Goal: Find contact information: Find contact information

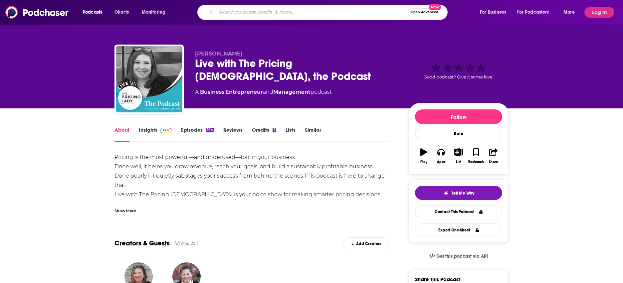
click at [250, 10] on input "Search podcasts, credits, & more..." at bounding box center [312, 12] width 192 height 11
type input "flourish with purpose"
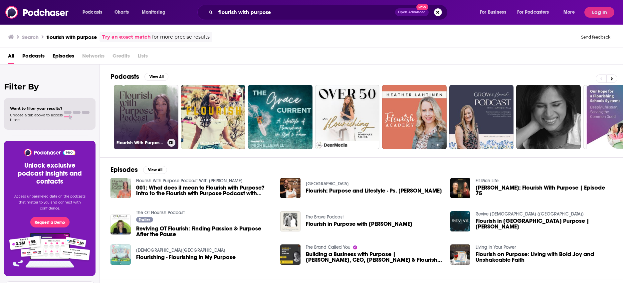
click at [162, 117] on link "Flourish With Purpose Podcast With [PERSON_NAME]" at bounding box center [146, 117] width 65 height 65
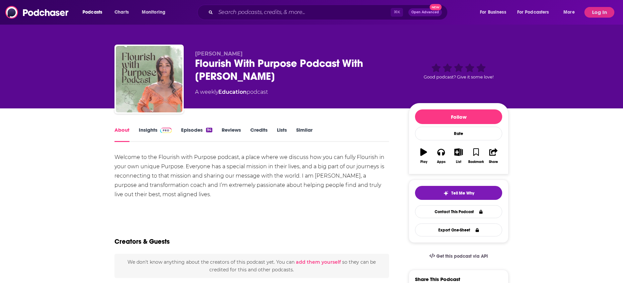
click at [162, 129] on img at bounding box center [166, 130] width 12 height 5
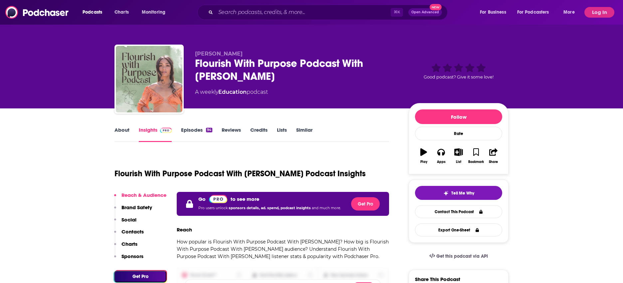
scroll to position [8, 0]
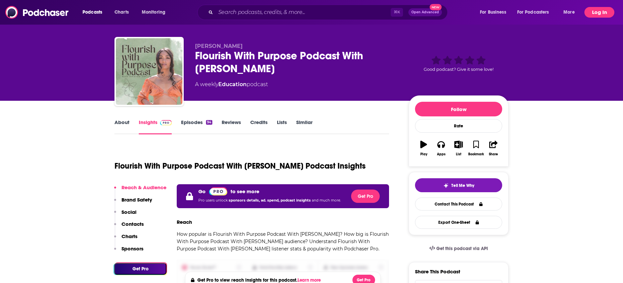
click at [598, 13] on button "Log In" at bounding box center [600, 12] width 30 height 11
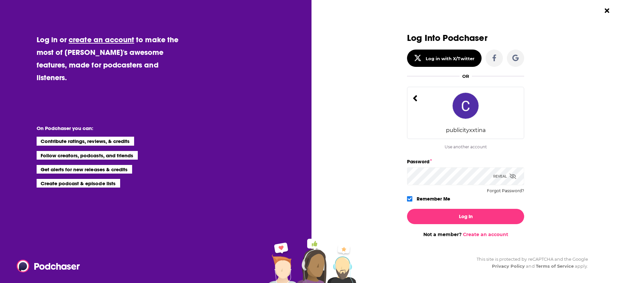
scroll to position [0, 0]
type input "[PERSON_NAME][EMAIL_ADDRESS][DOMAIN_NAME]"
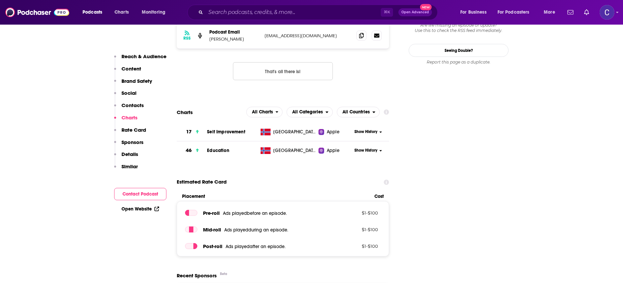
scroll to position [508, 0]
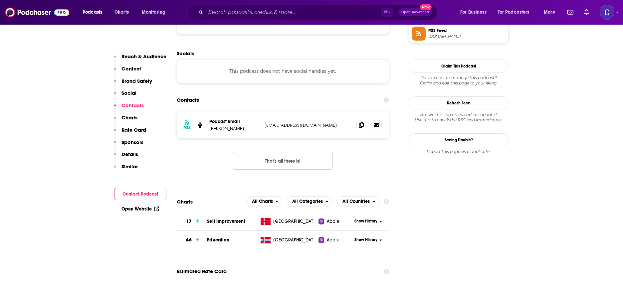
click at [362, 120] on div "RSS Podcast Email [PERSON_NAME] [EMAIL_ADDRESS][DOMAIN_NAME] [EMAIL_ADDRESS][DO…" at bounding box center [283, 125] width 212 height 26
click at [361, 124] on icon at bounding box center [361, 124] width 5 height 5
click at [296, 11] on input "Search podcasts, credits, & more..." at bounding box center [293, 12] width 175 height 11
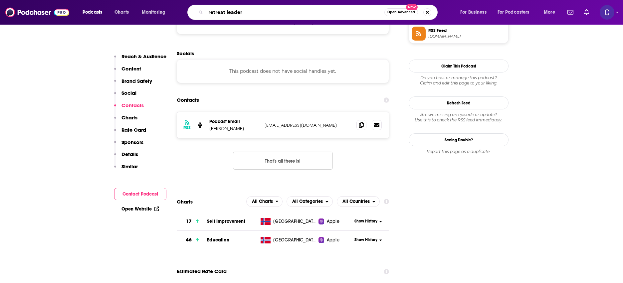
type input "retreat leaders"
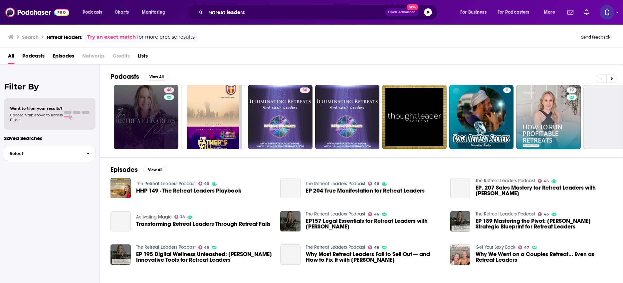
click at [147, 117] on link "46" at bounding box center [146, 117] width 65 height 65
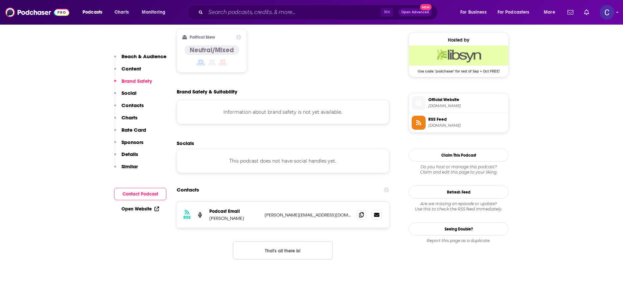
scroll to position [557, 0]
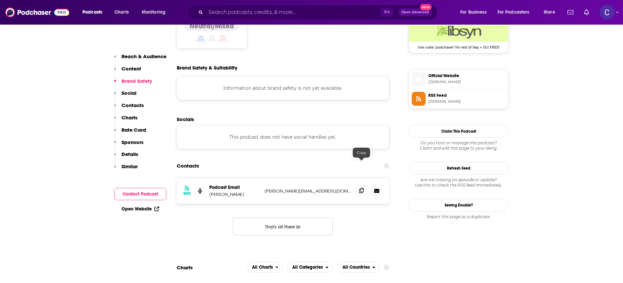
click at [358, 186] on span at bounding box center [362, 191] width 10 height 10
click at [241, 16] on input "Search podcasts, credits, & more..." at bounding box center [293, 12] width 175 height 11
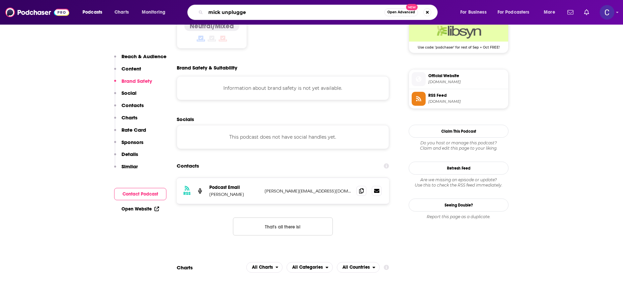
type input "mick unplugged"
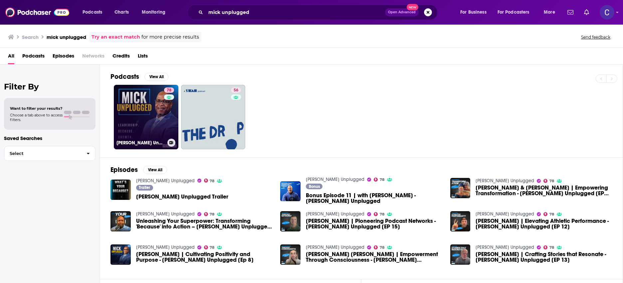
click at [151, 116] on link "78 [PERSON_NAME] Unplugged" at bounding box center [146, 117] width 65 height 65
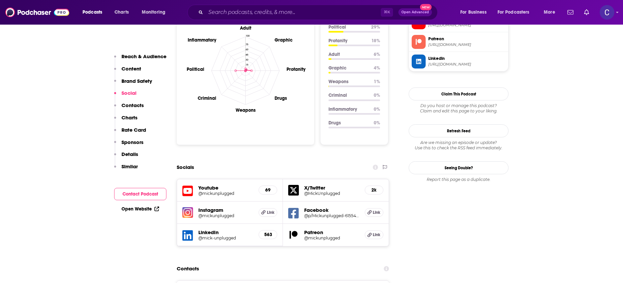
scroll to position [650, 0]
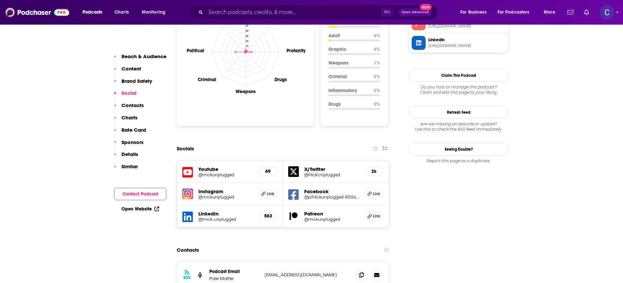
click at [209, 172] on h5 "@mickunplugged" at bounding box center [225, 174] width 55 height 5
click at [201, 195] on h5 "@mickunplugged" at bounding box center [225, 197] width 55 height 5
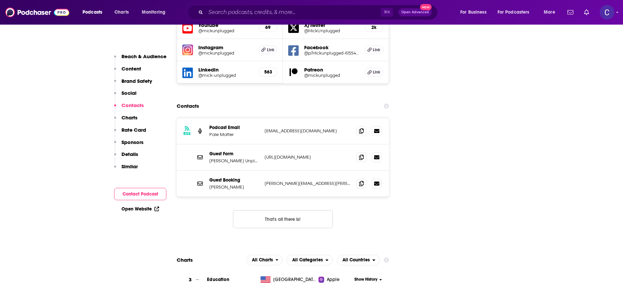
scroll to position [845, 0]
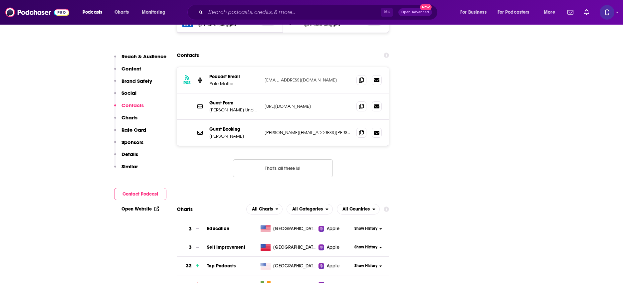
click at [292, 104] on p "[URL][DOMAIN_NAME]" at bounding box center [308, 107] width 87 height 6
click at [221, 107] on p "[PERSON_NAME] Unplugged" at bounding box center [234, 110] width 50 height 6
click at [313, 104] on p "[URL][DOMAIN_NAME]" at bounding box center [308, 107] width 87 height 6
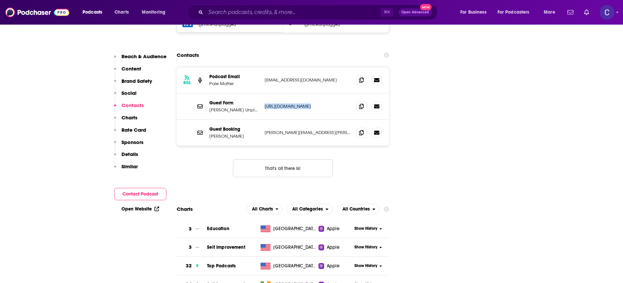
copy div "[URL][DOMAIN_NAME] [URL][DOMAIN_NAME]"
click at [363, 127] on span at bounding box center [362, 132] width 10 height 10
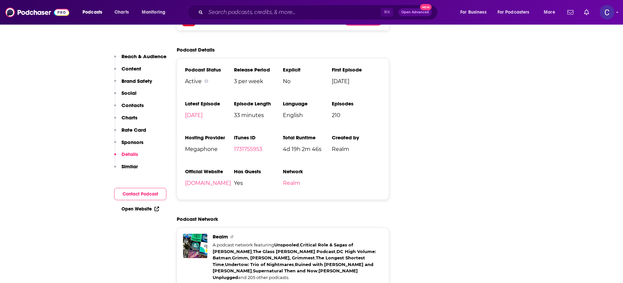
scroll to position [1431, 0]
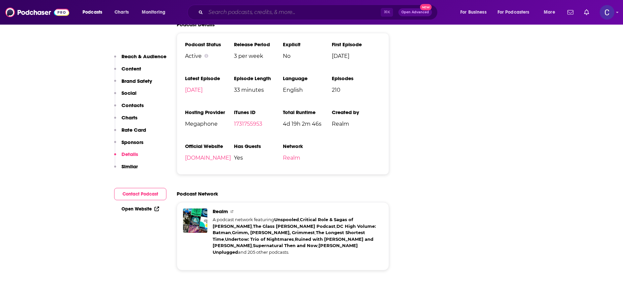
click at [282, 13] on input "Search podcasts, credits, & more..." at bounding box center [293, 12] width 175 height 11
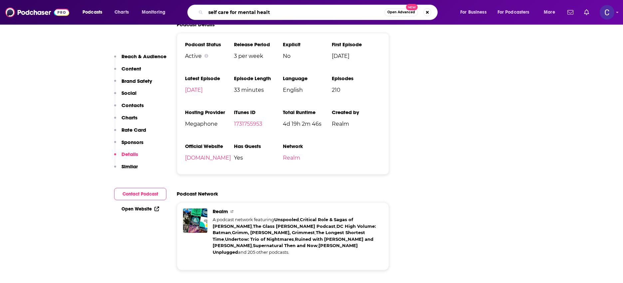
type input "self care for mental health"
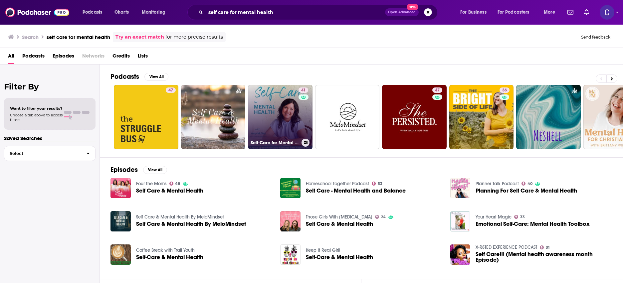
click at [295, 126] on link "41 Self-Care for Mental Health | Wellness Plan, Anxiety and [MEDICAL_DATA], [ME…" at bounding box center [280, 117] width 65 height 65
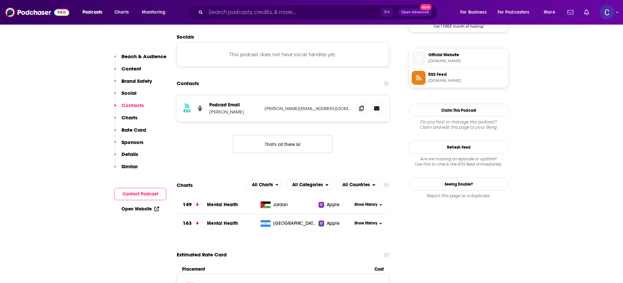
scroll to position [533, 0]
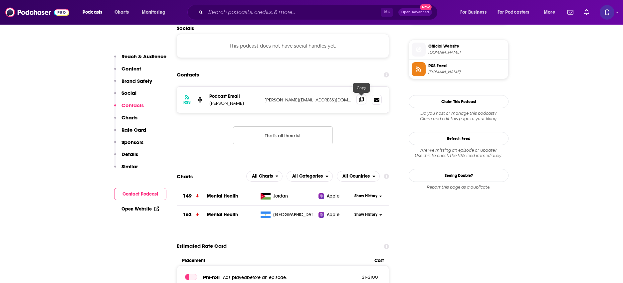
click at [359, 102] on icon at bounding box center [361, 99] width 5 height 5
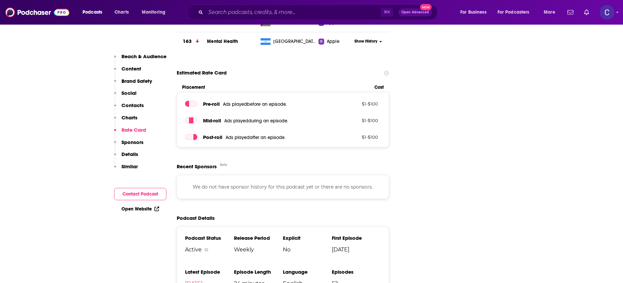
scroll to position [580, 0]
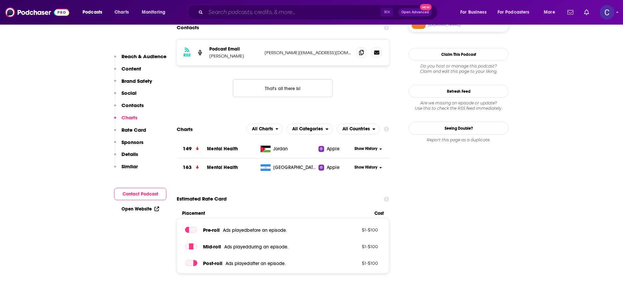
click at [302, 9] on input "Search podcasts, credits, & more..." at bounding box center [293, 12] width 175 height 11
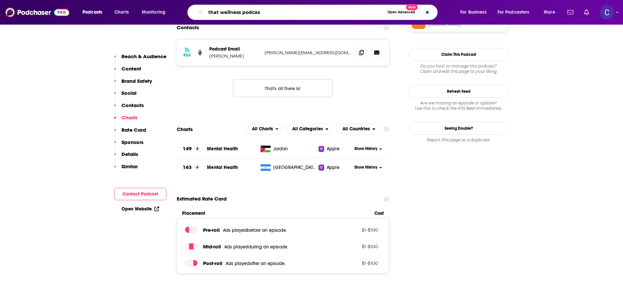
type input "that wellness podcast"
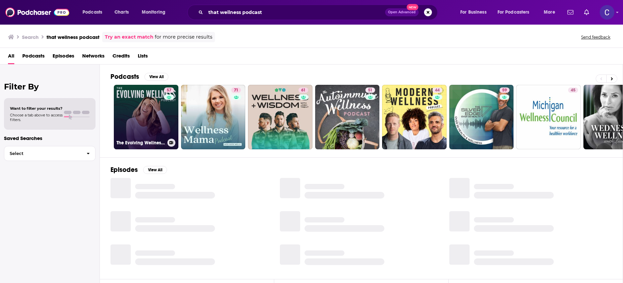
click at [153, 111] on link "57 The Evolving Wellness Podcast with [PERSON_NAME] Wellness" at bounding box center [146, 117] width 65 height 65
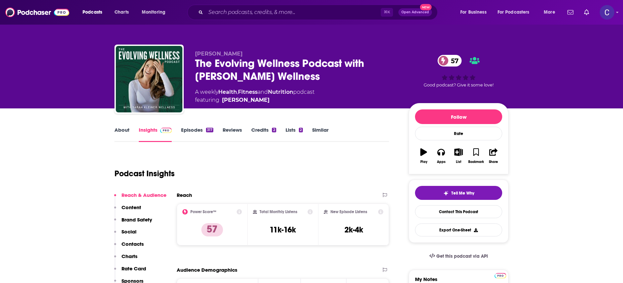
click at [125, 129] on link "About" at bounding box center [122, 134] width 15 height 15
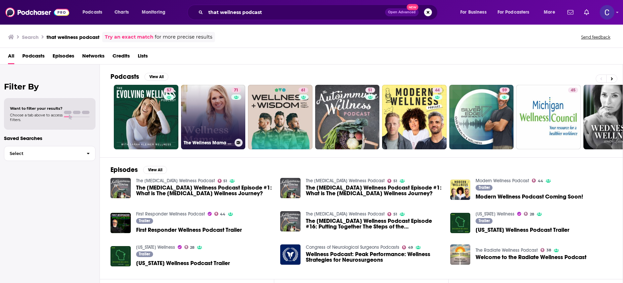
click at [206, 117] on link "71 The Wellness Mama Podcast" at bounding box center [213, 117] width 65 height 65
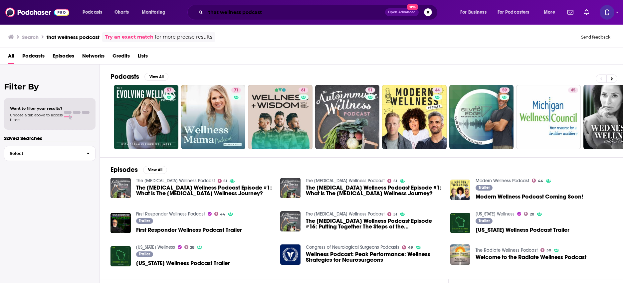
click at [299, 16] on input "that wellness podcast" at bounding box center [295, 12] width 179 height 11
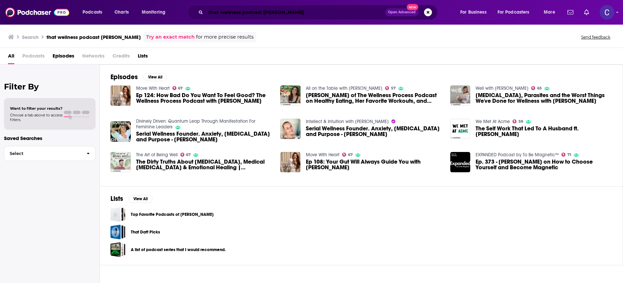
click at [213, 13] on input "that wellness podcast [PERSON_NAME]" at bounding box center [295, 12] width 179 height 11
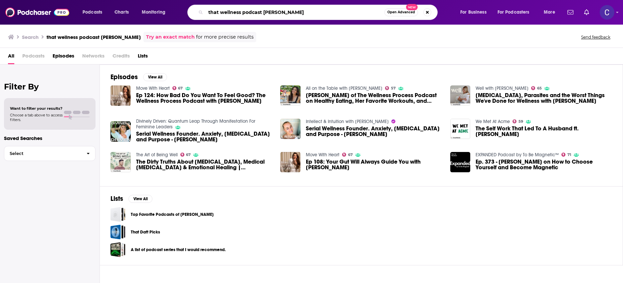
click at [213, 13] on input "that wellness podcast [PERSON_NAME]" at bounding box center [295, 12] width 179 height 11
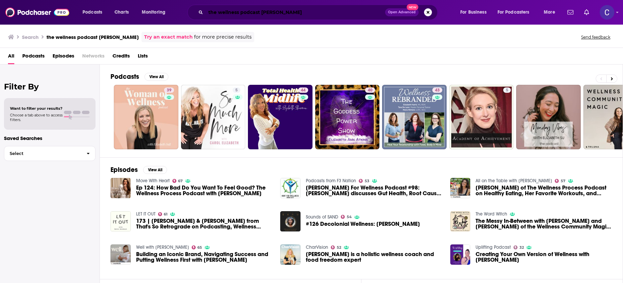
click at [251, 13] on input "the wellness podcast [PERSON_NAME]" at bounding box center [295, 12] width 179 height 11
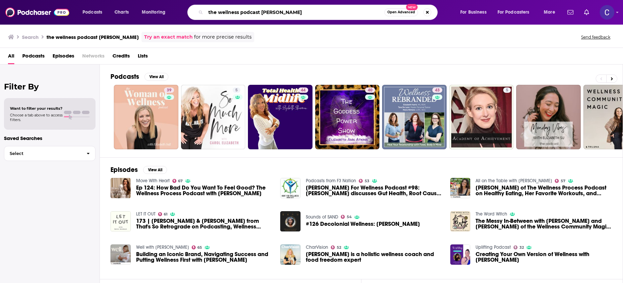
click at [251, 13] on input "the wellness podcast [PERSON_NAME]" at bounding box center [295, 12] width 179 height 11
type input "the wellness process [PERSON_NAME]"
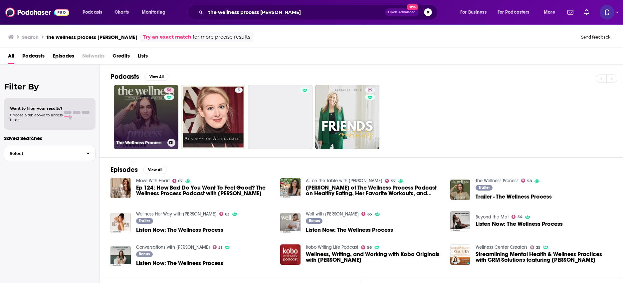
click at [139, 114] on link "58 The Wellness Process" at bounding box center [146, 117] width 65 height 65
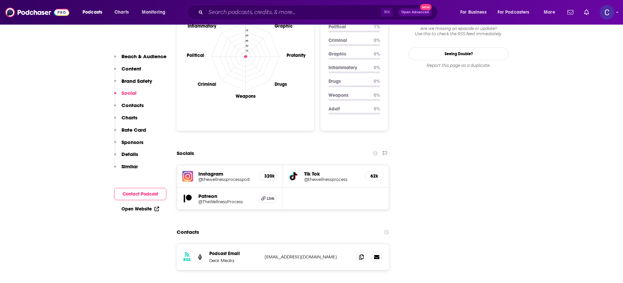
scroll to position [653, 0]
click at [362, 254] on icon at bounding box center [361, 256] width 5 height 5
